Goal: Task Accomplishment & Management: Manage account settings

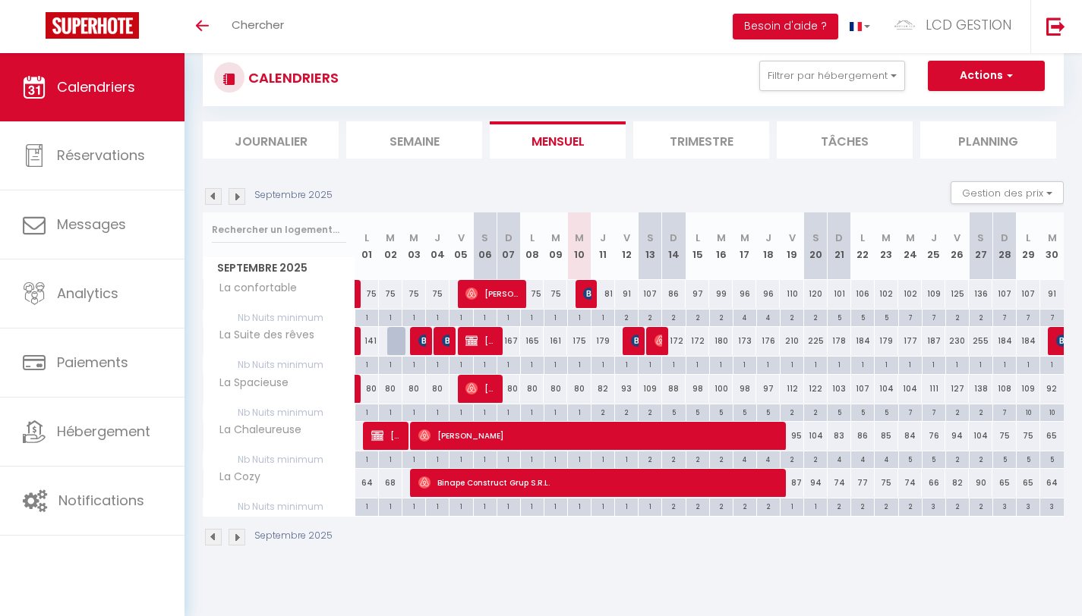
scroll to position [53, 0]
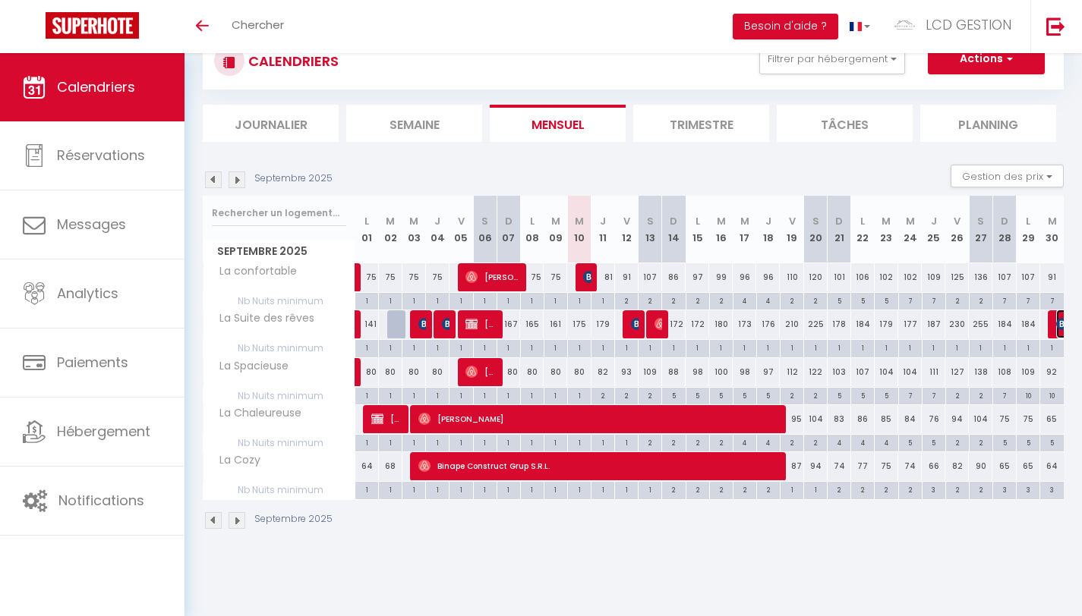
click at [1058, 330] on img at bounding box center [1062, 324] width 12 height 12
select select "OK"
select select "KO"
select select "0"
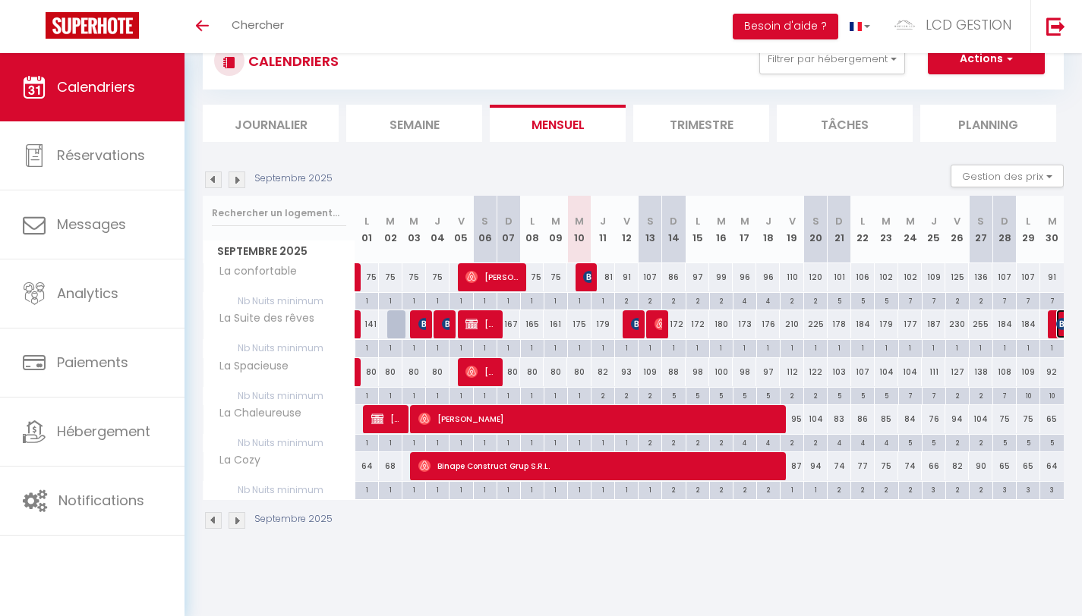
select select "1"
select select
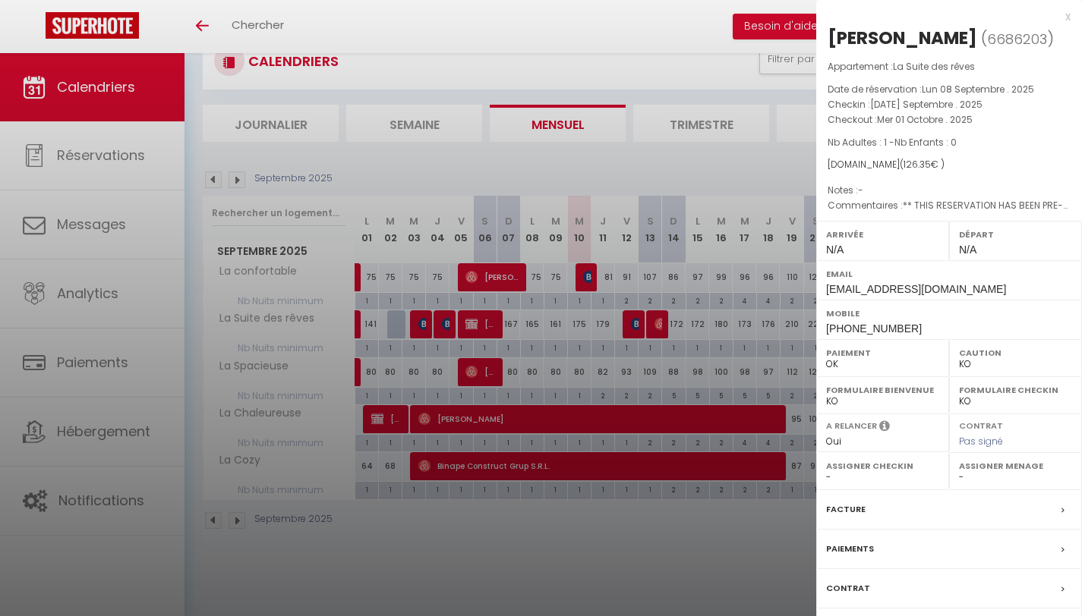
click at [680, 550] on div at bounding box center [541, 308] width 1082 height 616
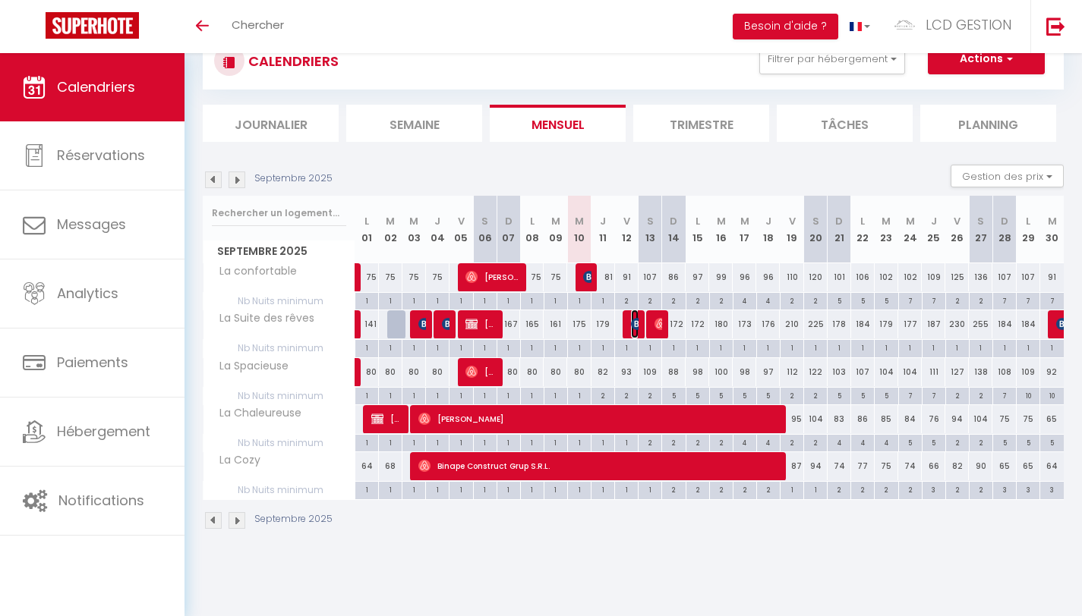
click at [631, 320] on img at bounding box center [637, 324] width 12 height 12
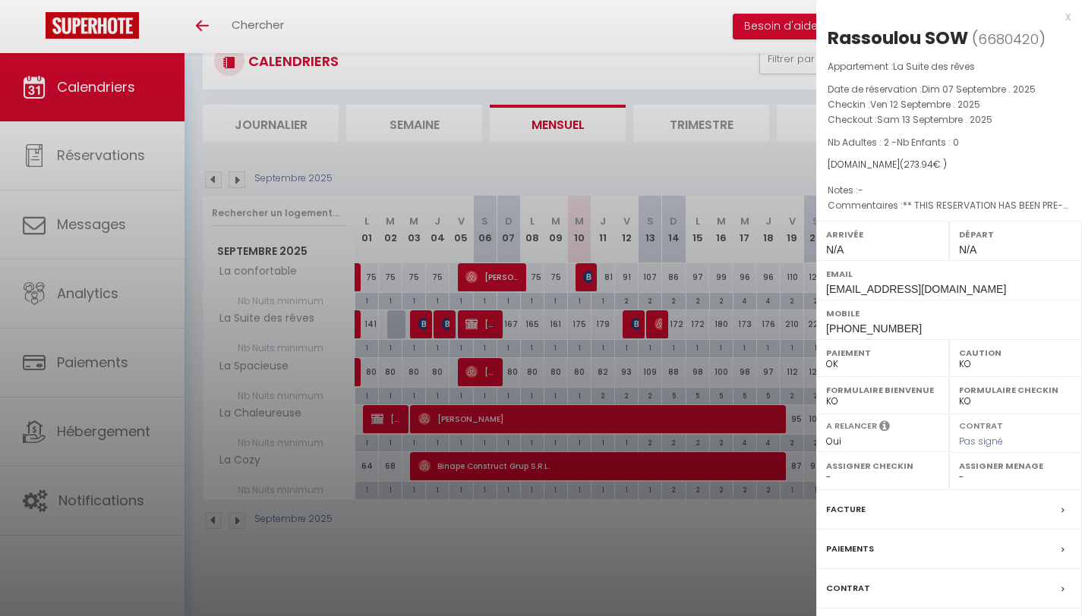
click at [624, 527] on div at bounding box center [541, 308] width 1082 height 616
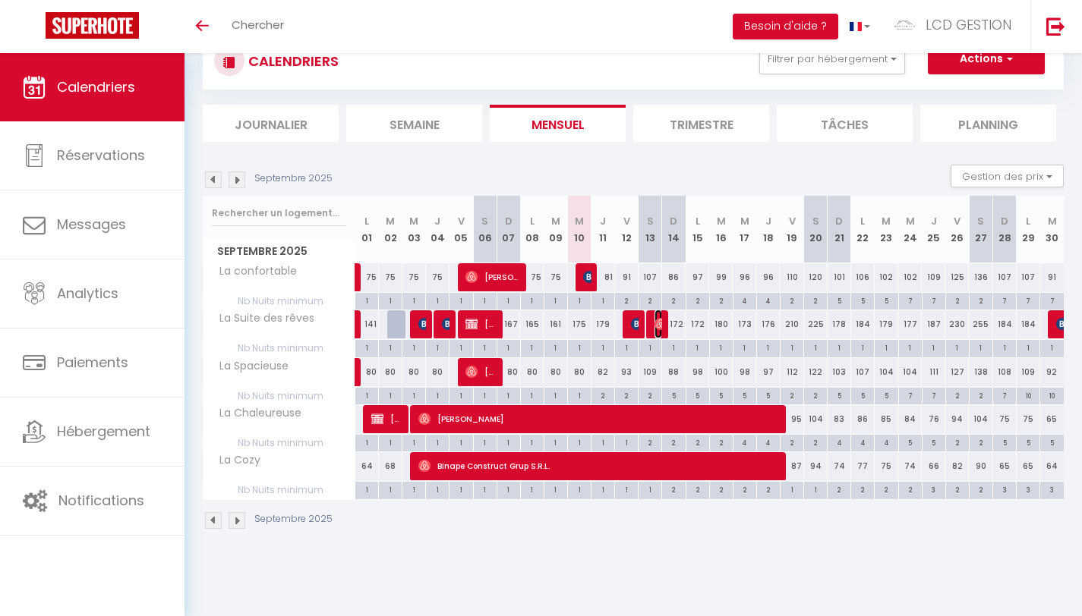
click at [659, 326] on img at bounding box center [660, 324] width 12 height 12
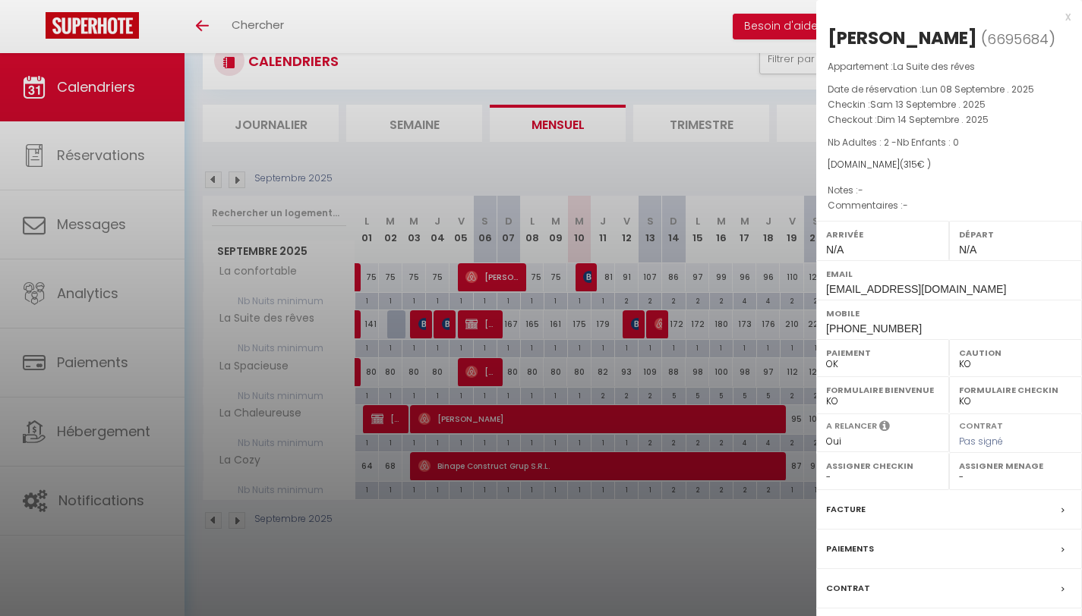
click at [639, 530] on div at bounding box center [541, 308] width 1082 height 616
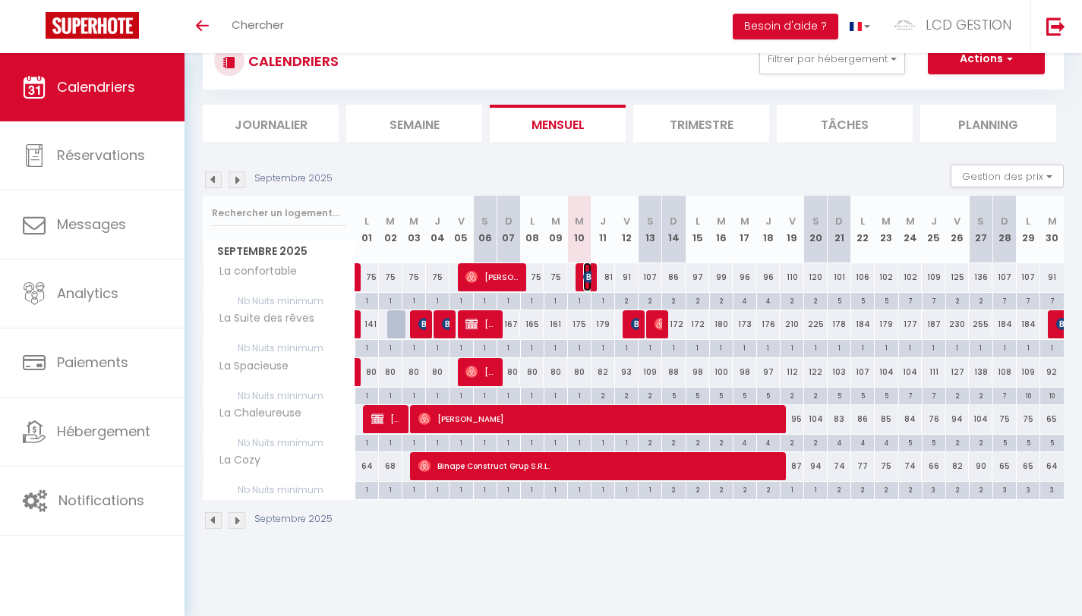
click at [588, 276] on img at bounding box center [589, 277] width 12 height 12
select select "31849"
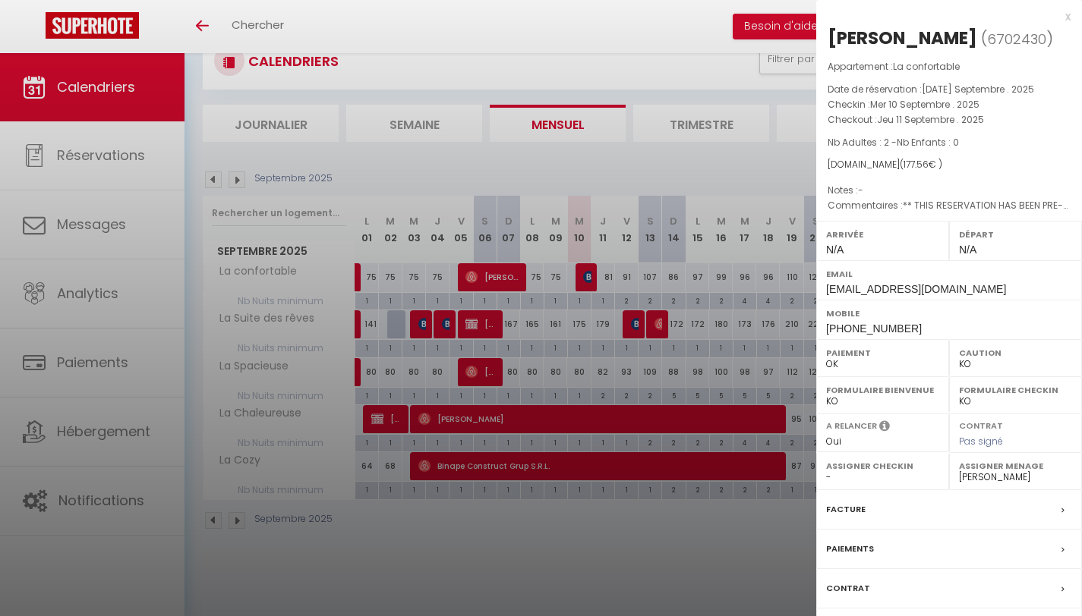
click at [578, 517] on div at bounding box center [541, 308] width 1082 height 616
